Goal: Navigation & Orientation: Find specific page/section

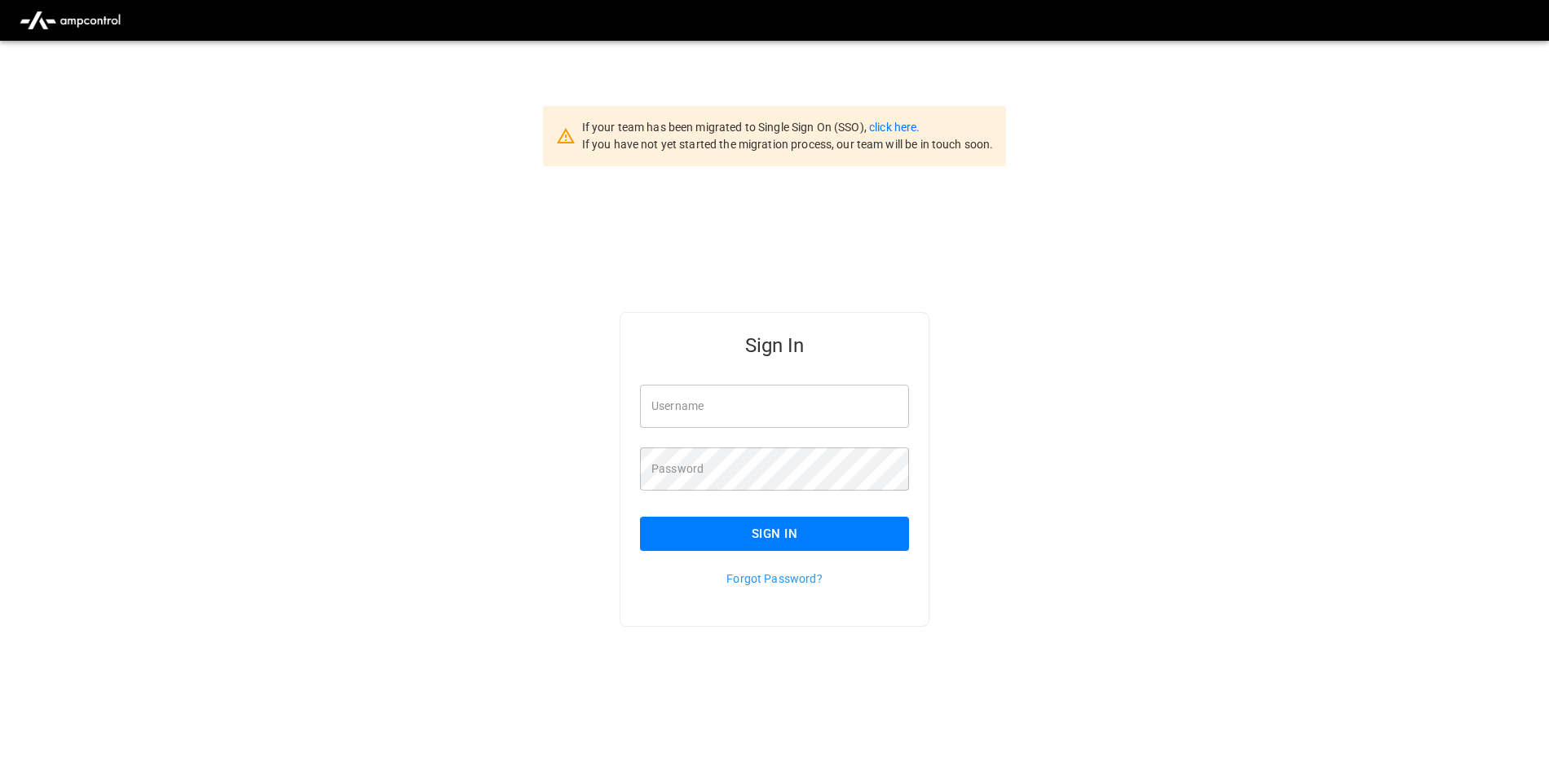
type input "**********"
click at [812, 527] on button "Sign In" at bounding box center [775, 533] width 269 height 34
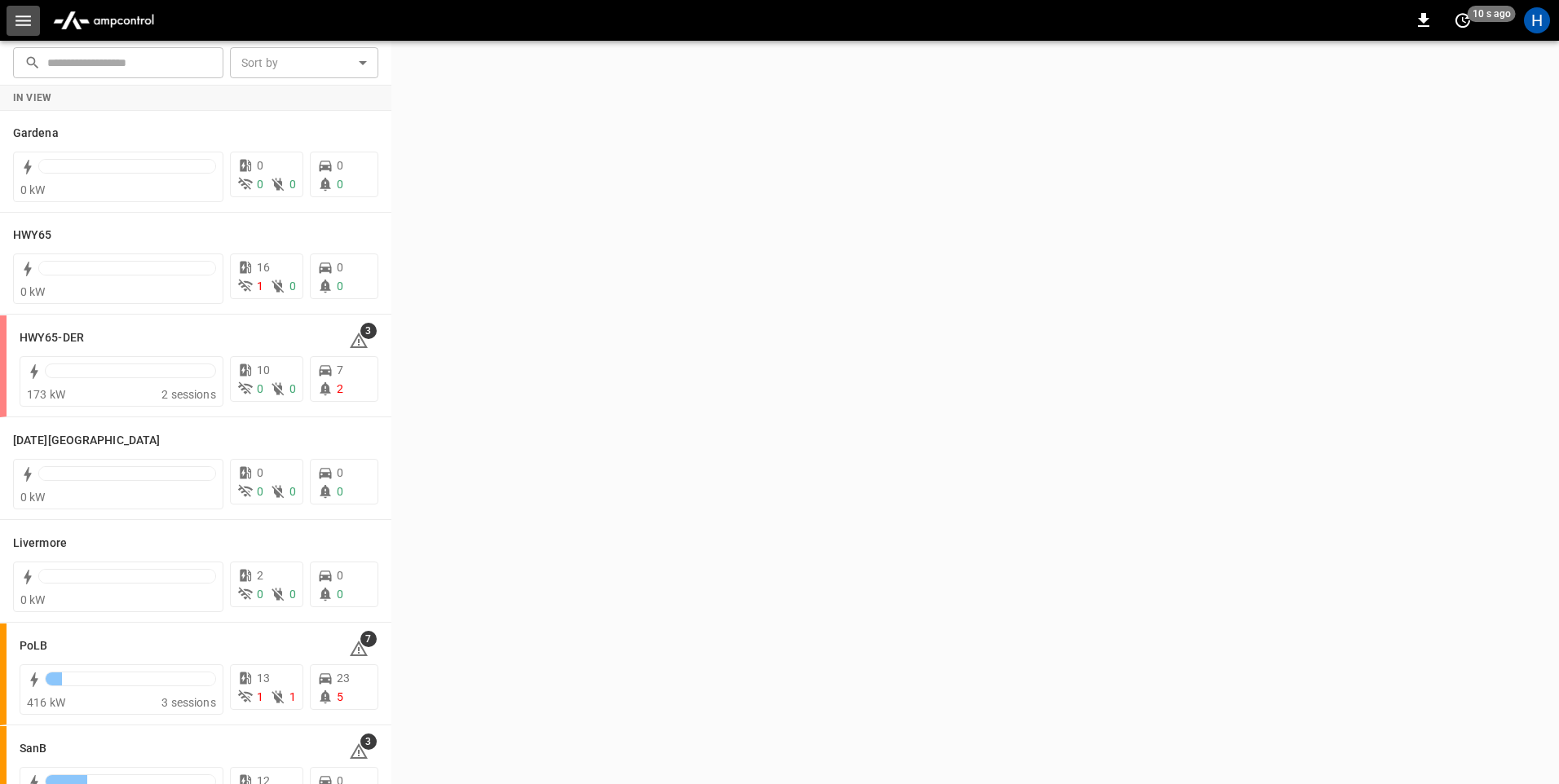
click at [19, 25] on icon "button" at bounding box center [23, 21] width 16 height 11
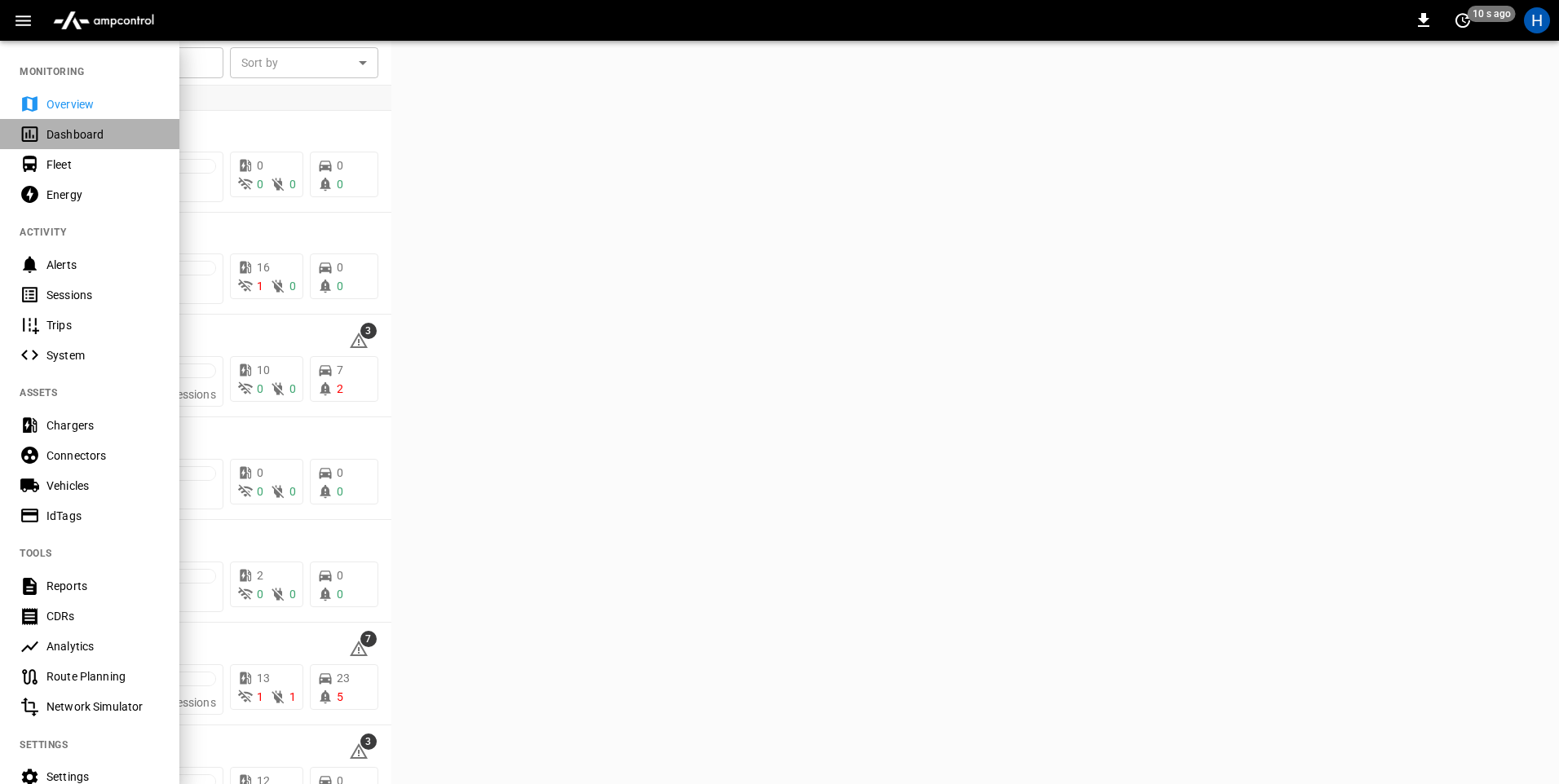
click at [95, 131] on div "Dashboard" at bounding box center [104, 135] width 114 height 17
